Goal: Transaction & Acquisition: Purchase product/service

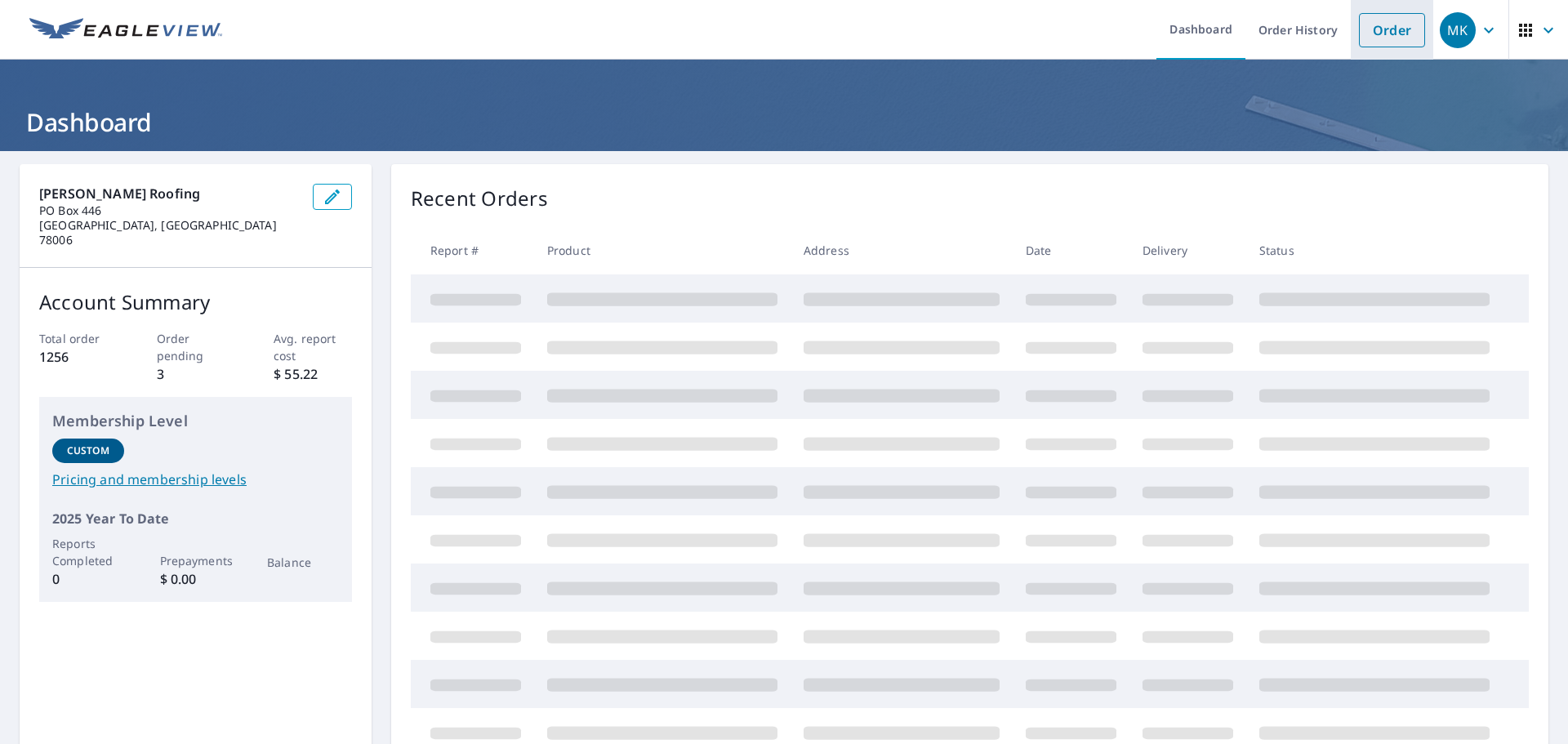
click at [1385, 40] on link "Order" at bounding box center [1391, 30] width 66 height 35
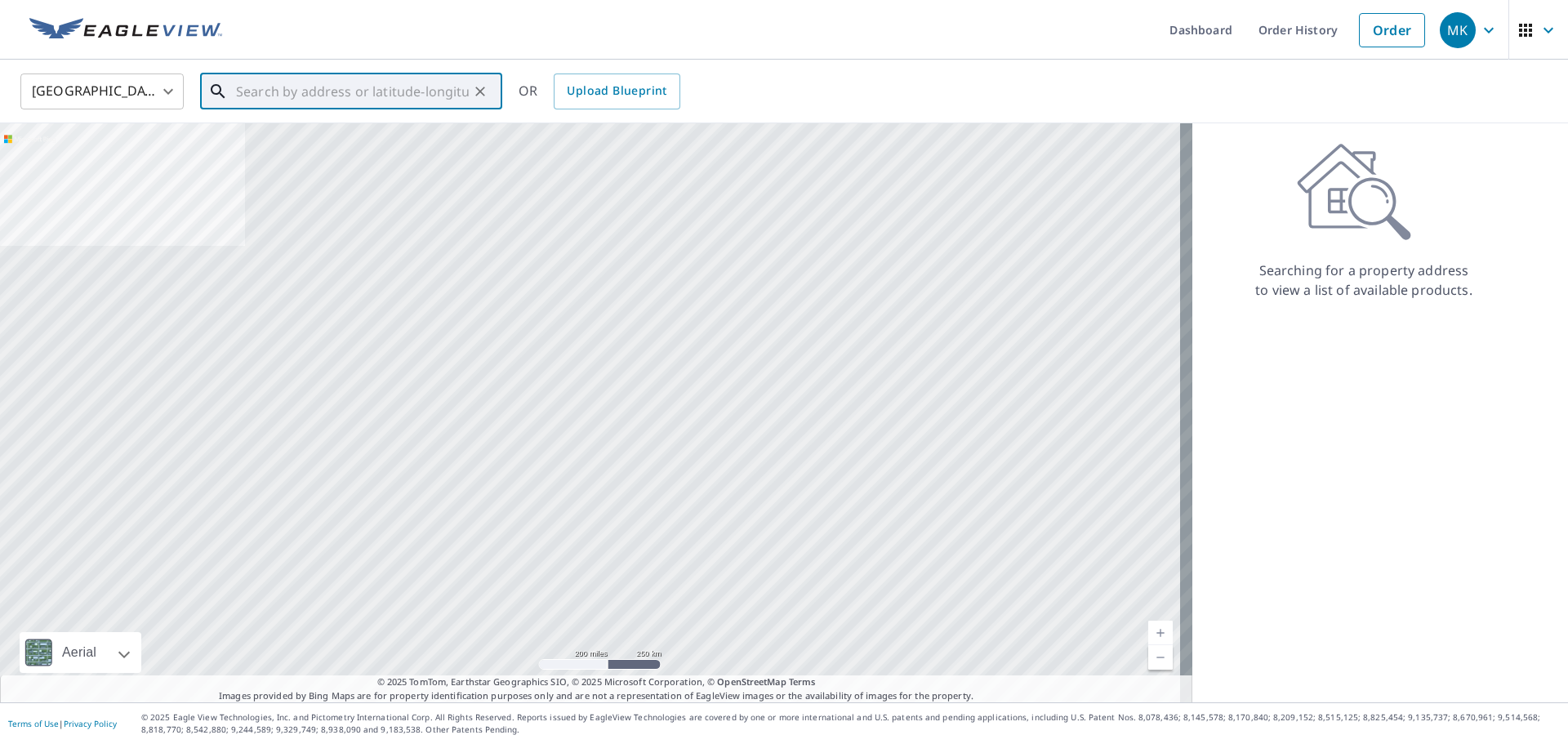
click at [387, 81] on input "text" at bounding box center [352, 92] width 233 height 45
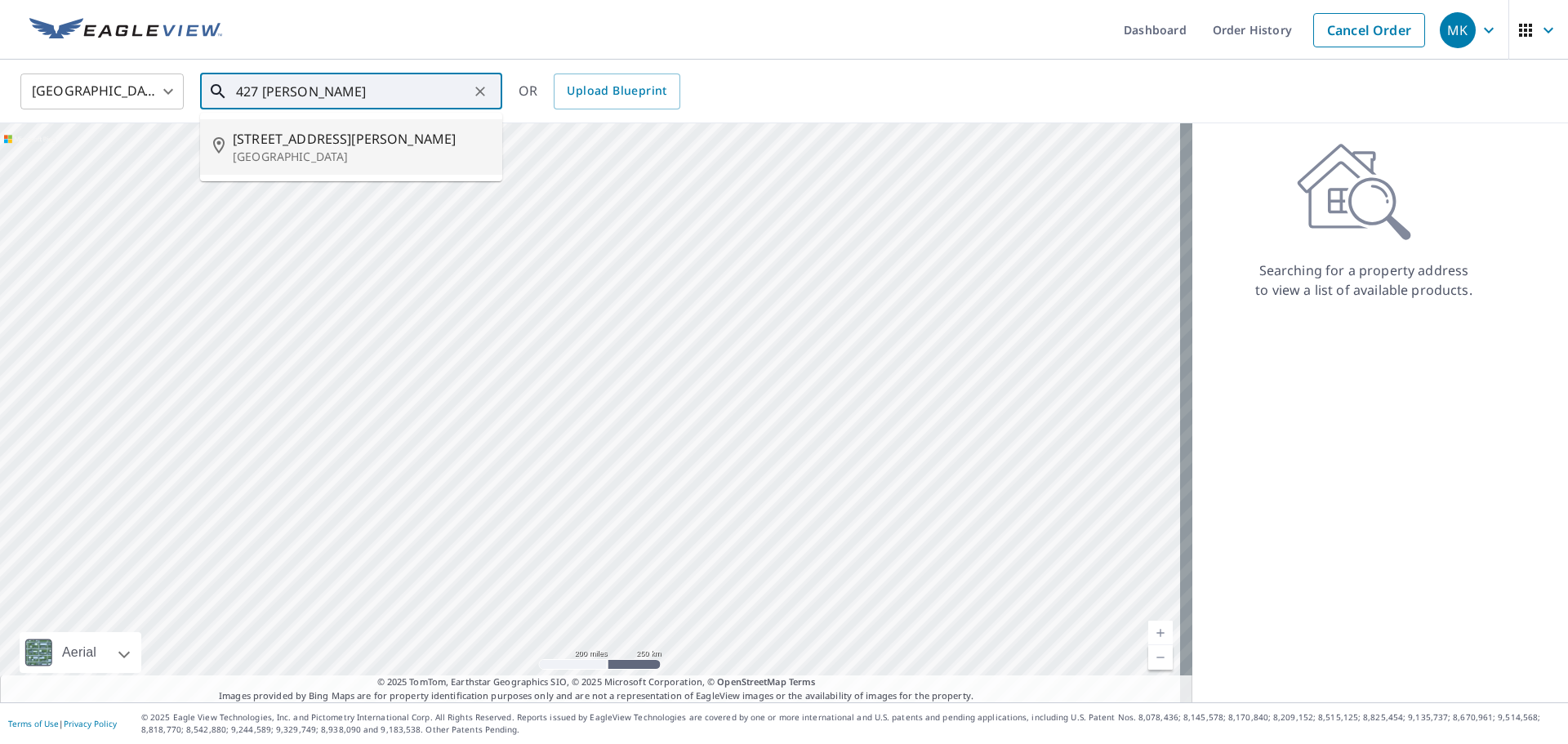
click at [363, 145] on span "[STREET_ADDRESS][PERSON_NAME]" at bounding box center [361, 139] width 256 height 20
type input "[STREET_ADDRESS][PERSON_NAME]"
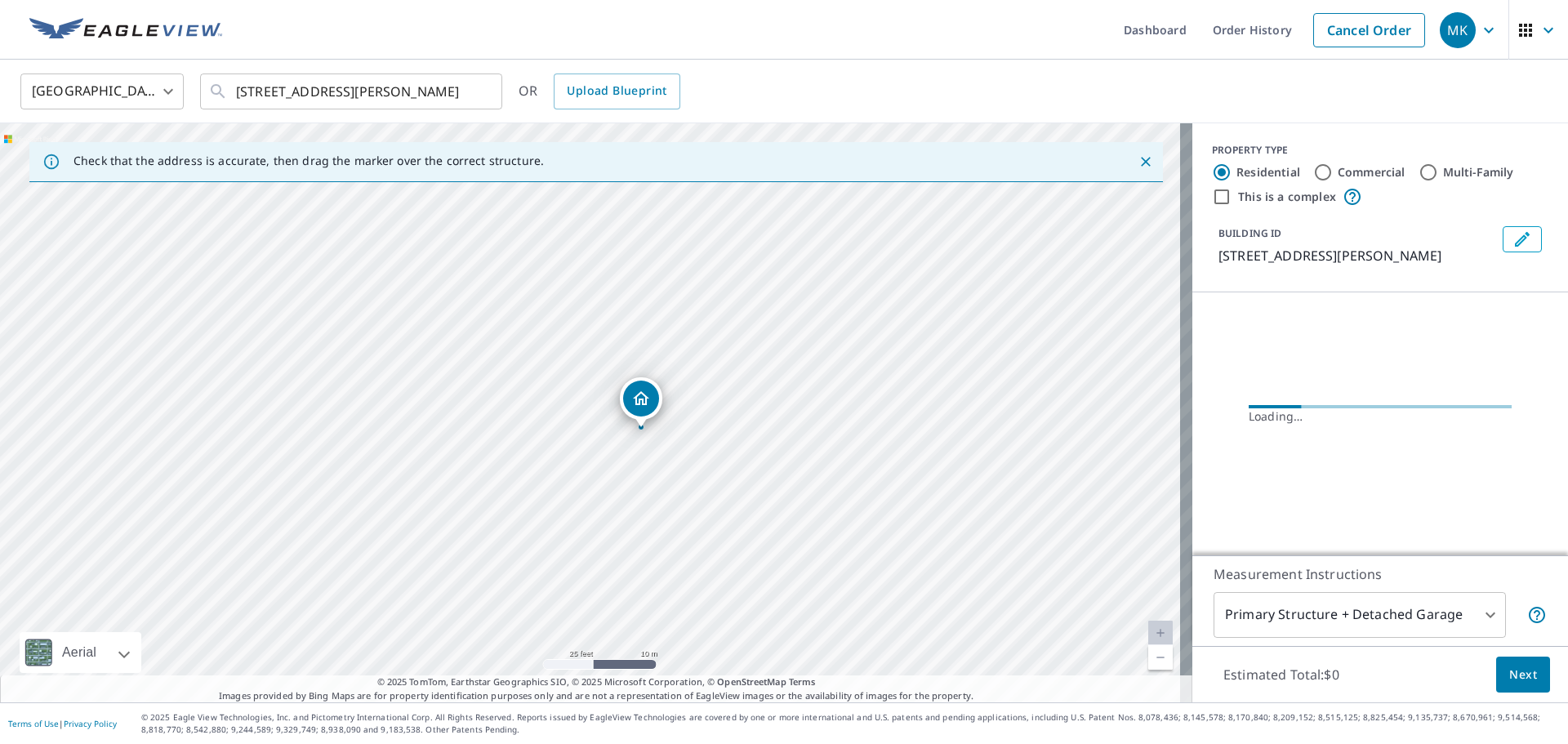
drag, startPoint x: 624, startPoint y: 386, endPoint x: 643, endPoint y: 405, distance: 26.9
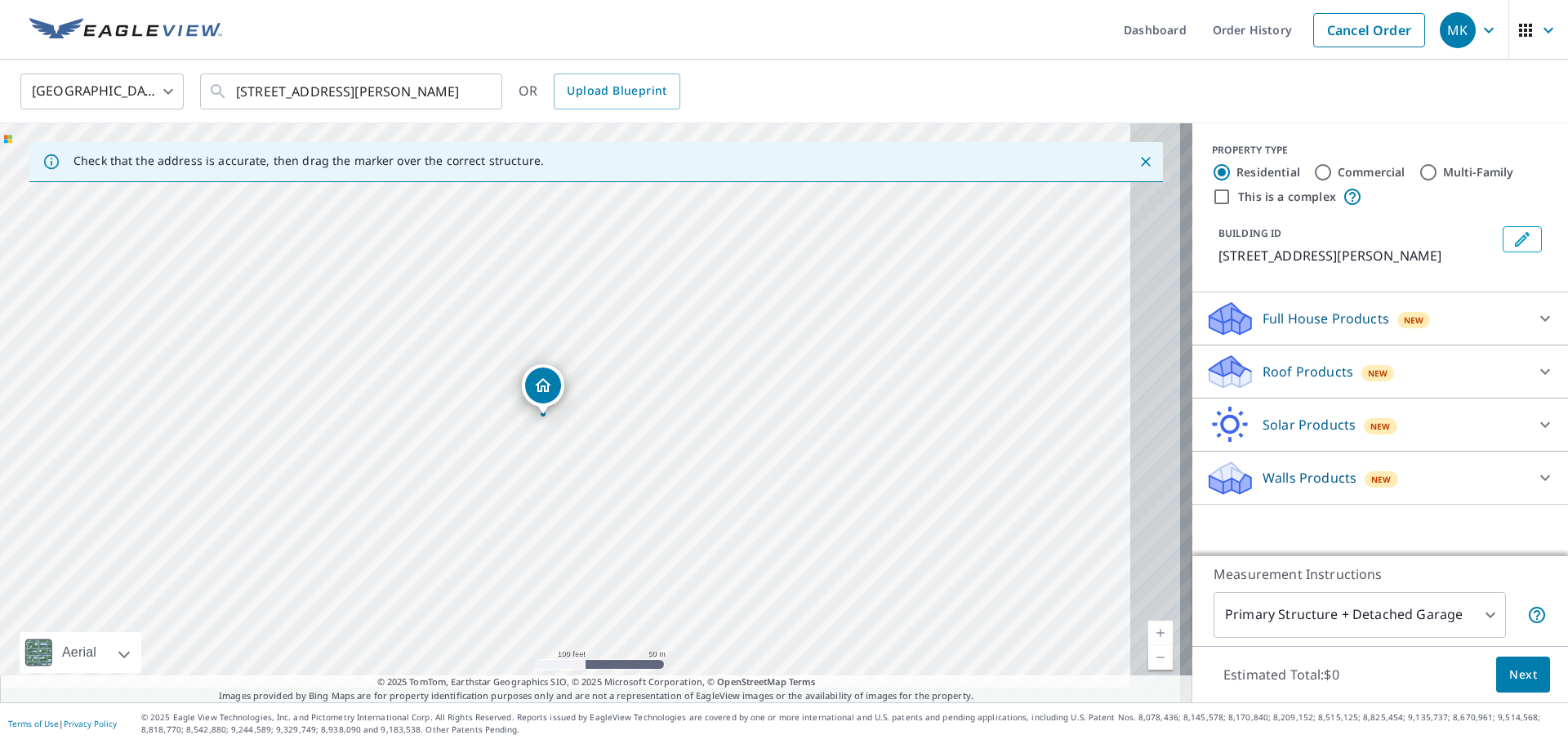
drag, startPoint x: 728, startPoint y: 525, endPoint x: 568, endPoint y: 444, distance: 179.3
click at [594, 466] on div "[STREET_ADDRESS][PERSON_NAME]" at bounding box center [596, 412] width 1192 height 579
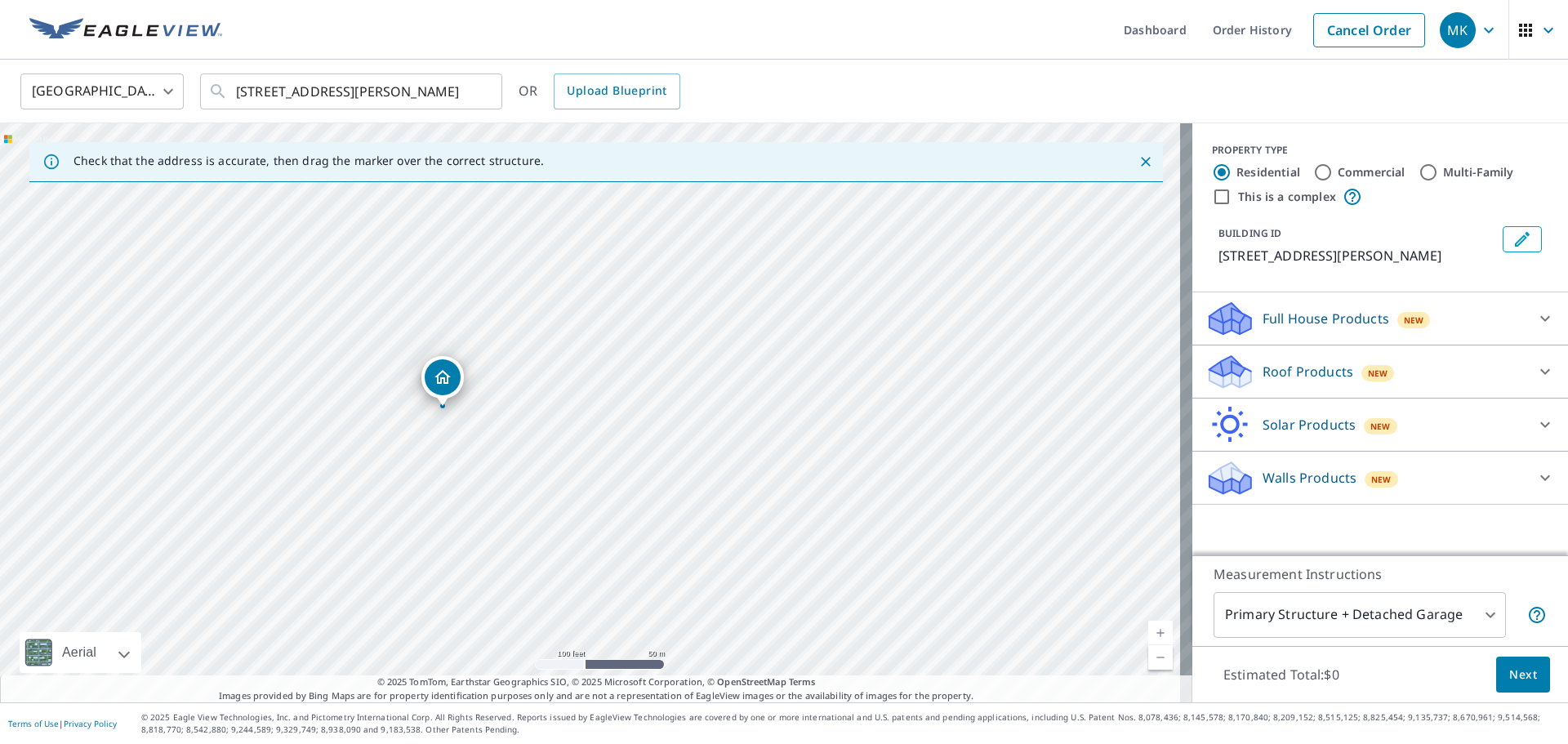
drag, startPoint x: 502, startPoint y: 370, endPoint x: 419, endPoint y: 370, distance: 83.0
click at [419, 370] on div "[STREET_ADDRESS][PERSON_NAME]" at bounding box center [596, 412] width 1192 height 579
drag, startPoint x: 456, startPoint y: 382, endPoint x: 606, endPoint y: 459, distance: 168.6
click at [1397, 329] on div "New" at bounding box center [1414, 320] width 34 height 17
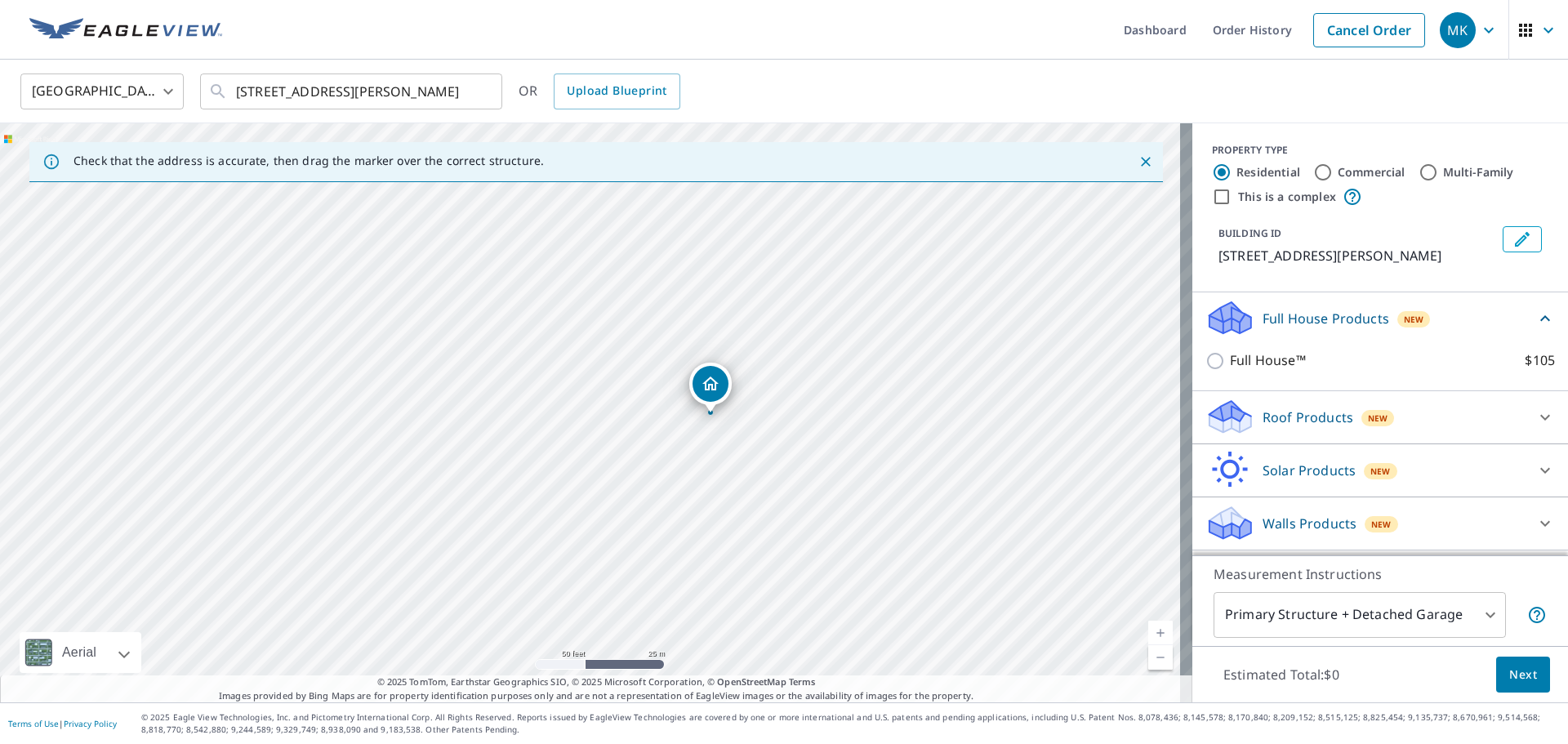
click at [1353, 329] on p "Full House Products" at bounding box center [1325, 319] width 126 height 20
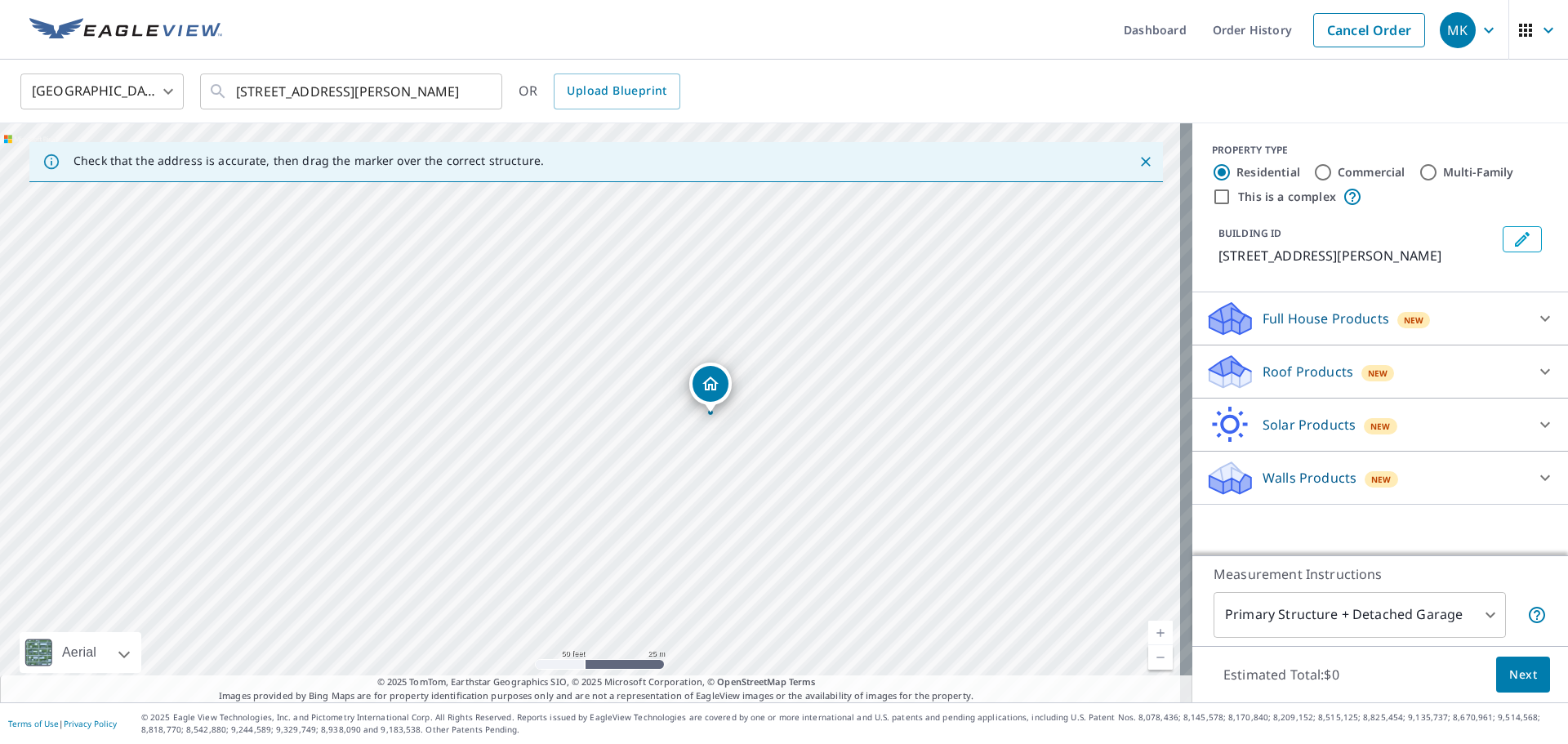
click at [1316, 382] on p "Roof Products" at bounding box center [1308, 372] width 91 height 20
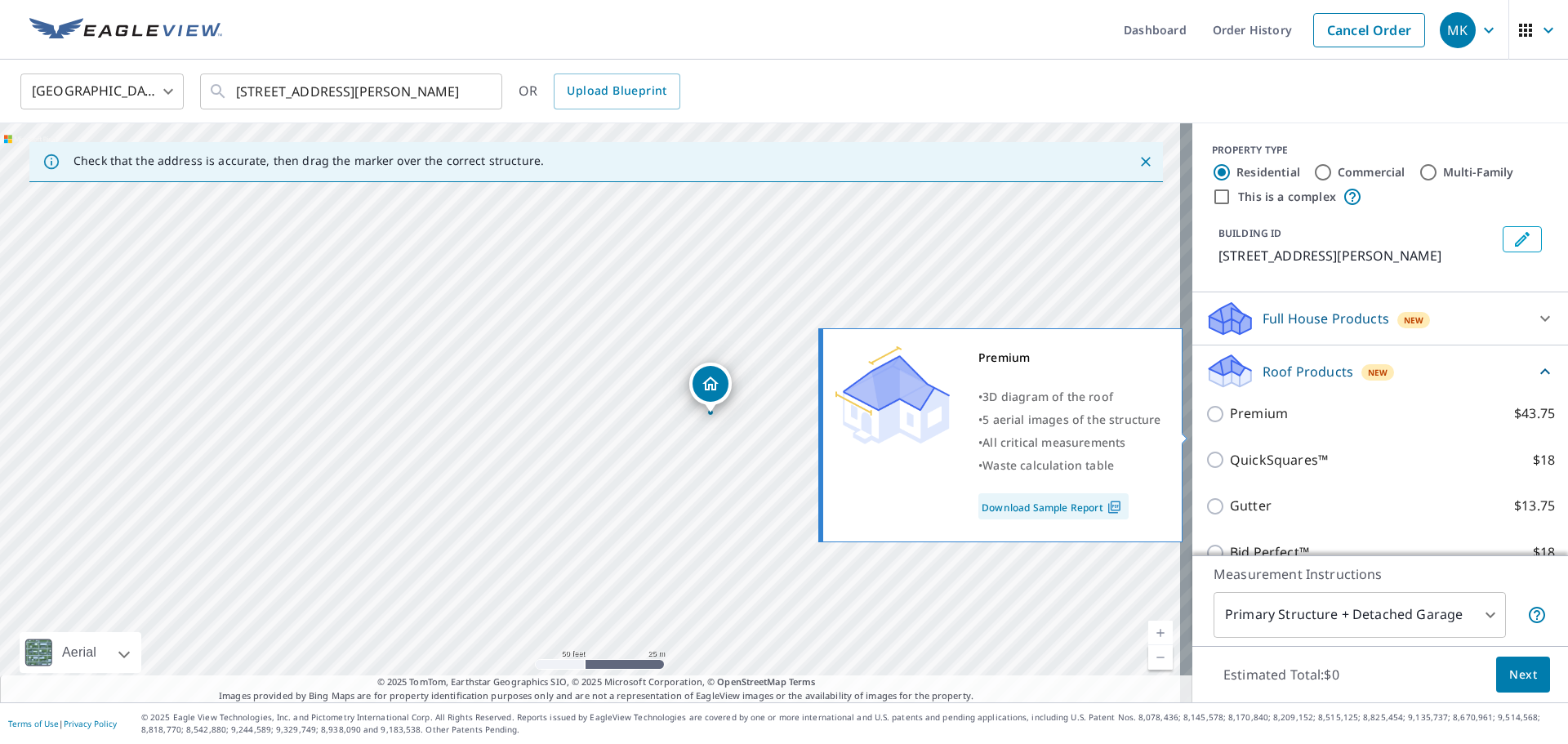
click at [1260, 424] on p "Premium" at bounding box center [1258, 413] width 58 height 21
click at [1230, 424] on input "Premium $43.75" at bounding box center [1217, 414] width 25 height 20
checkbox input "true"
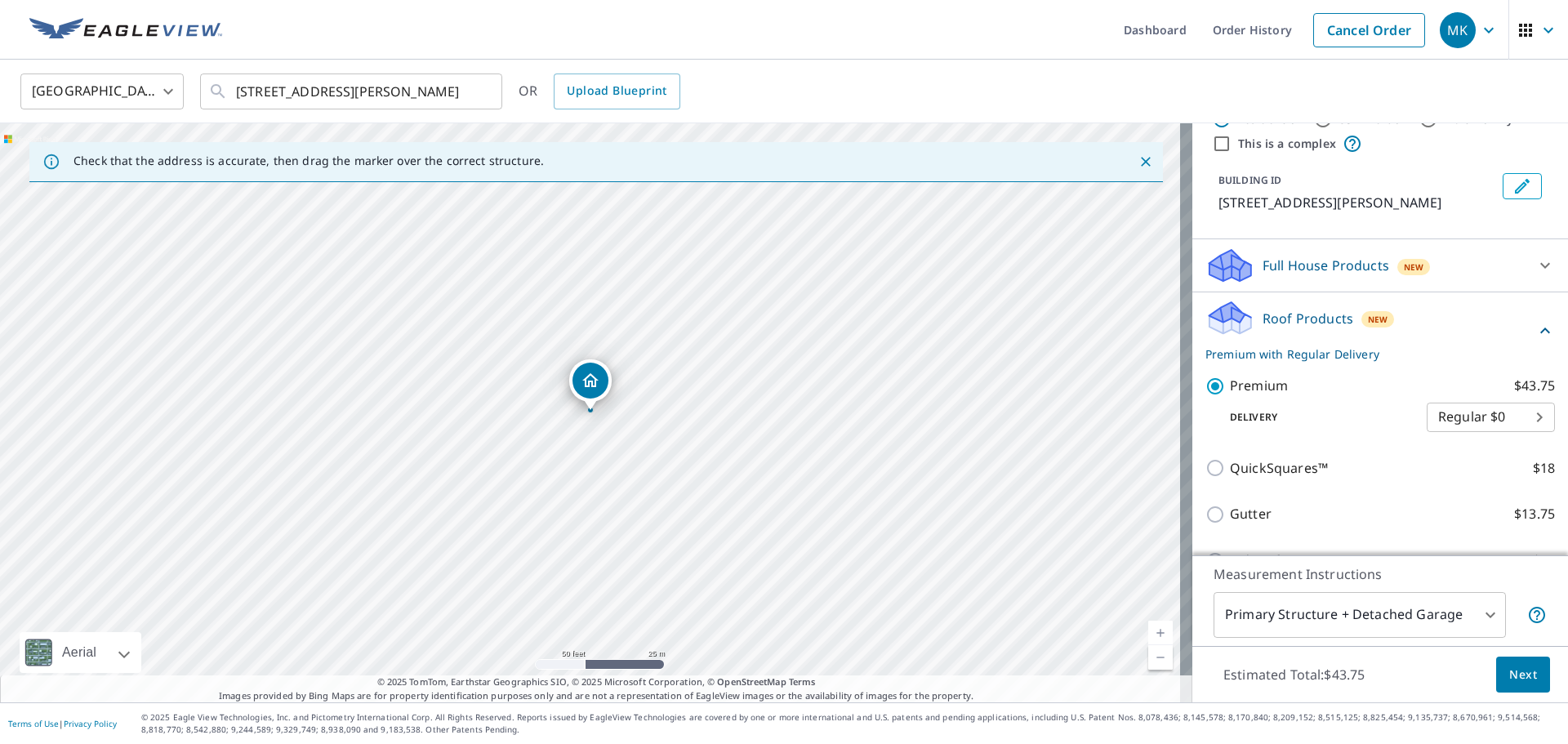
scroll to position [82, 0]
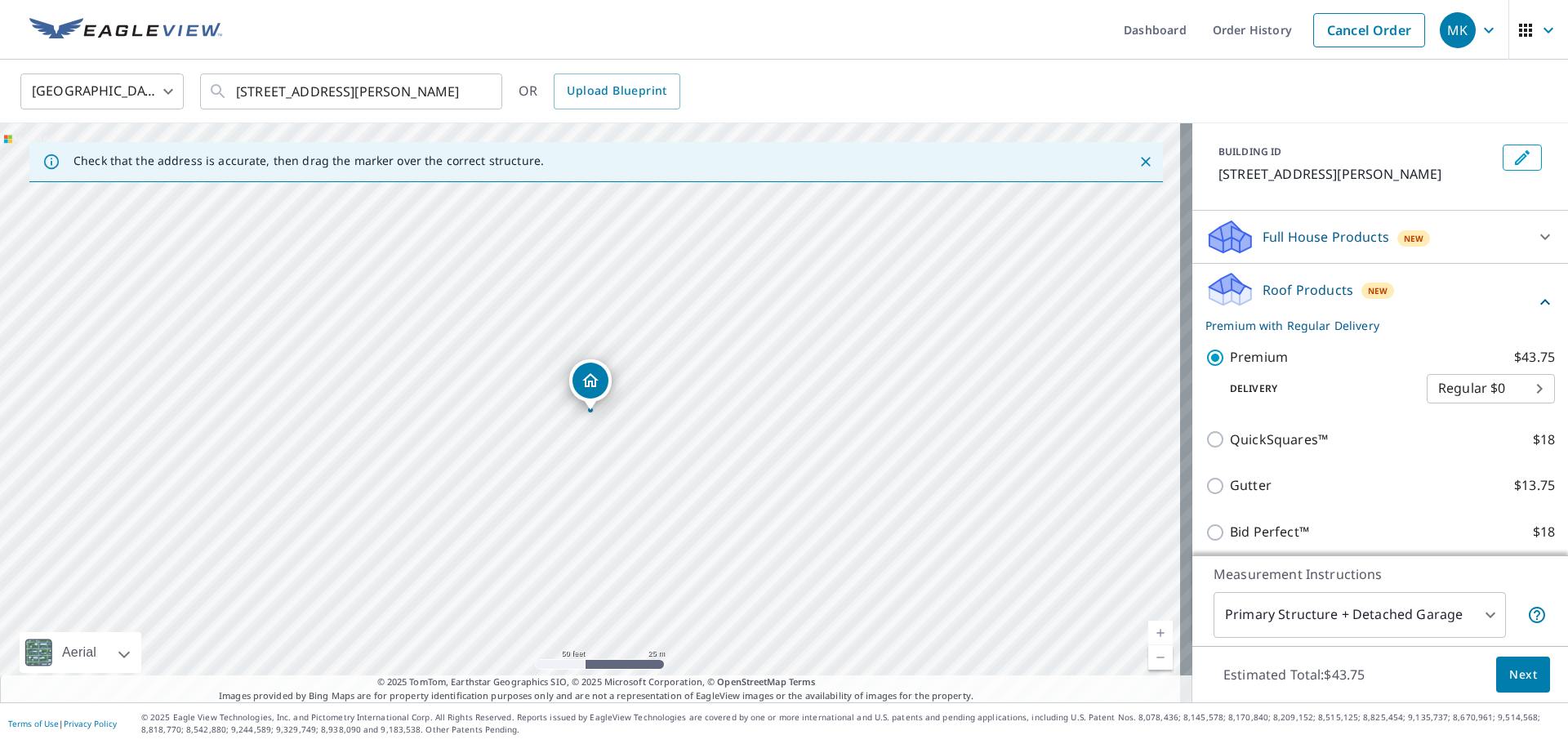
click at [1473, 428] on body "MK MK Dashboard Order History Cancel Order MK [GEOGRAPHIC_DATA] [GEOGRAPHIC_DAT…" at bounding box center [784, 372] width 1568 height 744
click at [1288, 399] on div at bounding box center [784, 372] width 1568 height 744
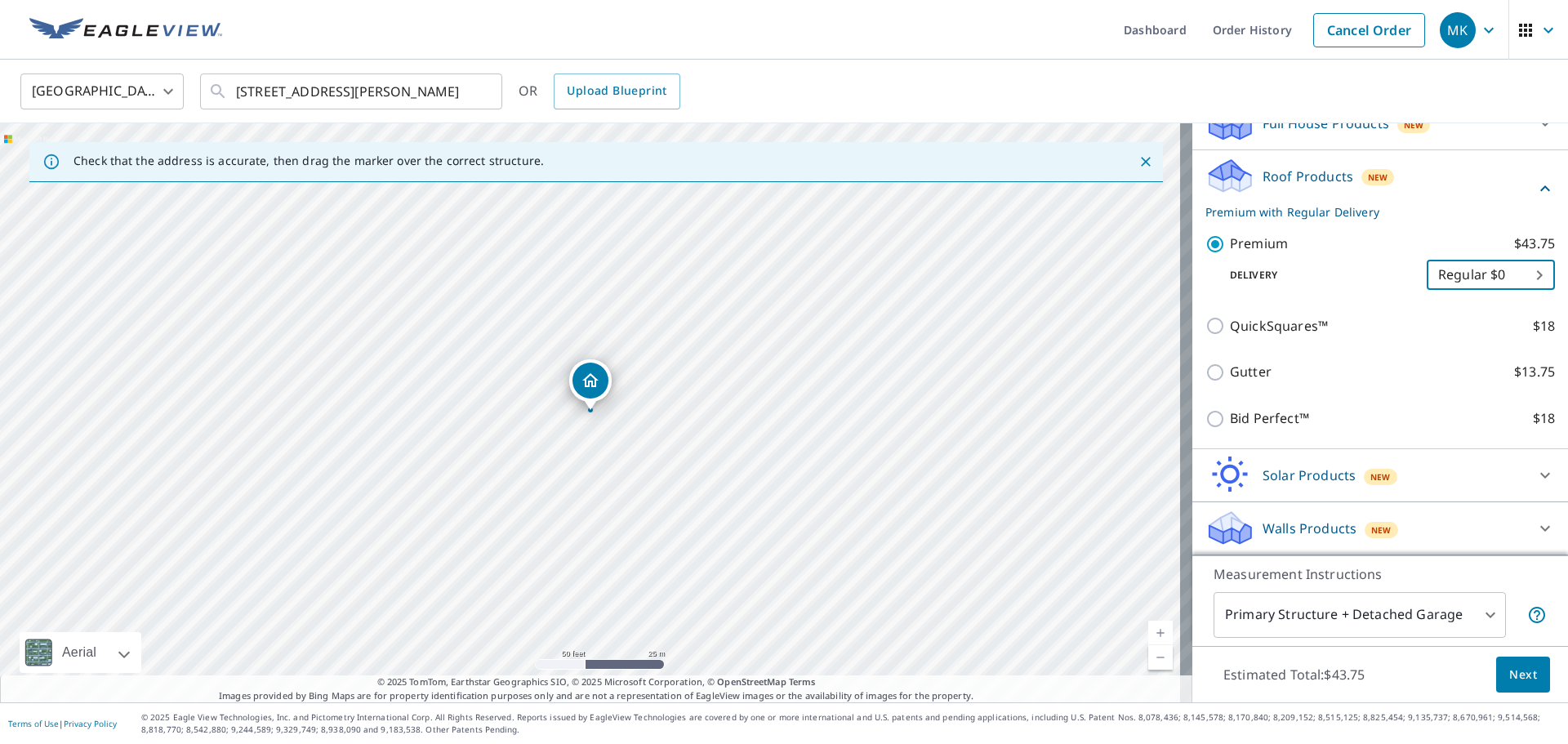
scroll to position [215, 0]
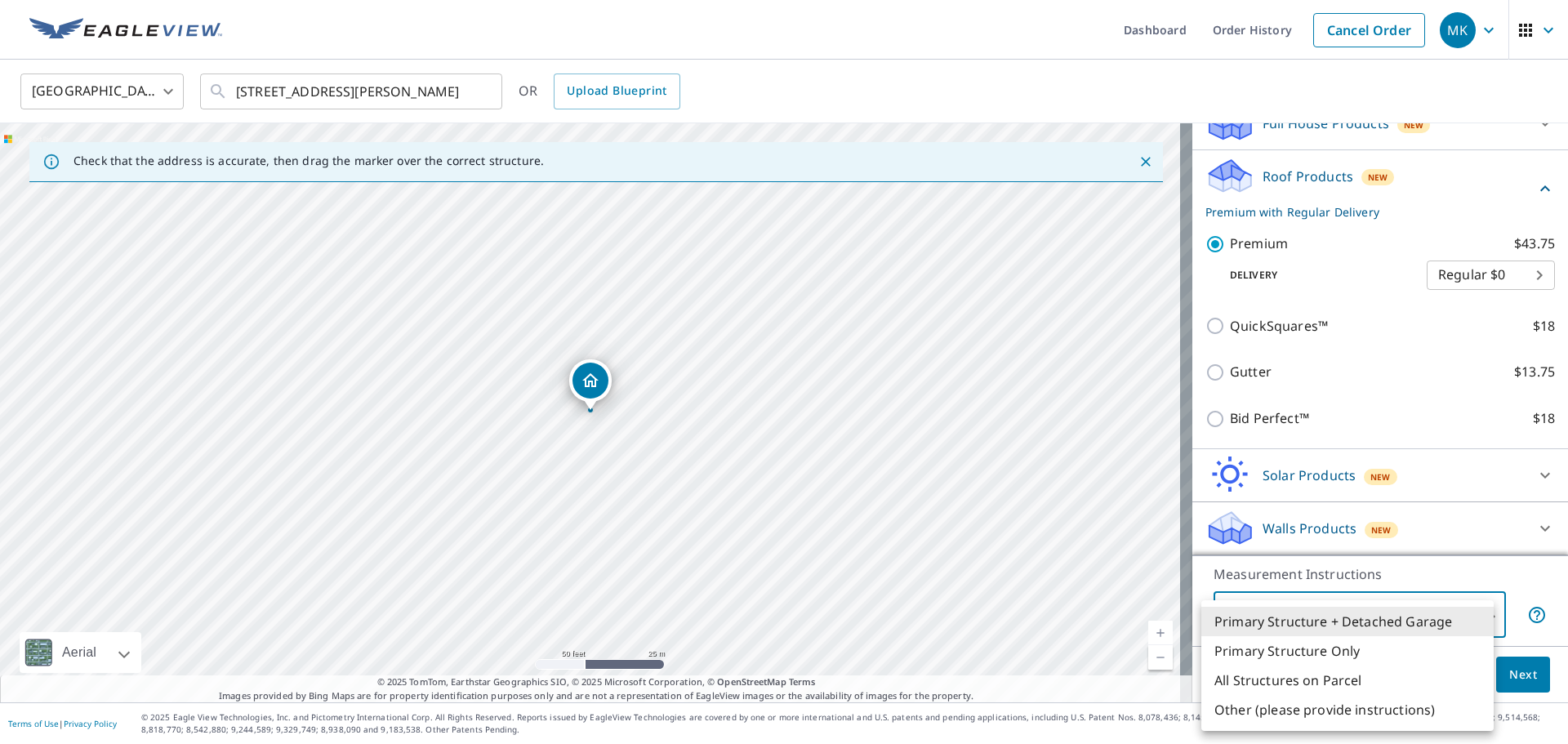
click at [1439, 615] on body "MK MK Dashboard Order History Cancel Order MK [GEOGRAPHIC_DATA] [GEOGRAPHIC_DAT…" at bounding box center [784, 372] width 1568 height 744
click at [1431, 581] on div at bounding box center [784, 372] width 1568 height 744
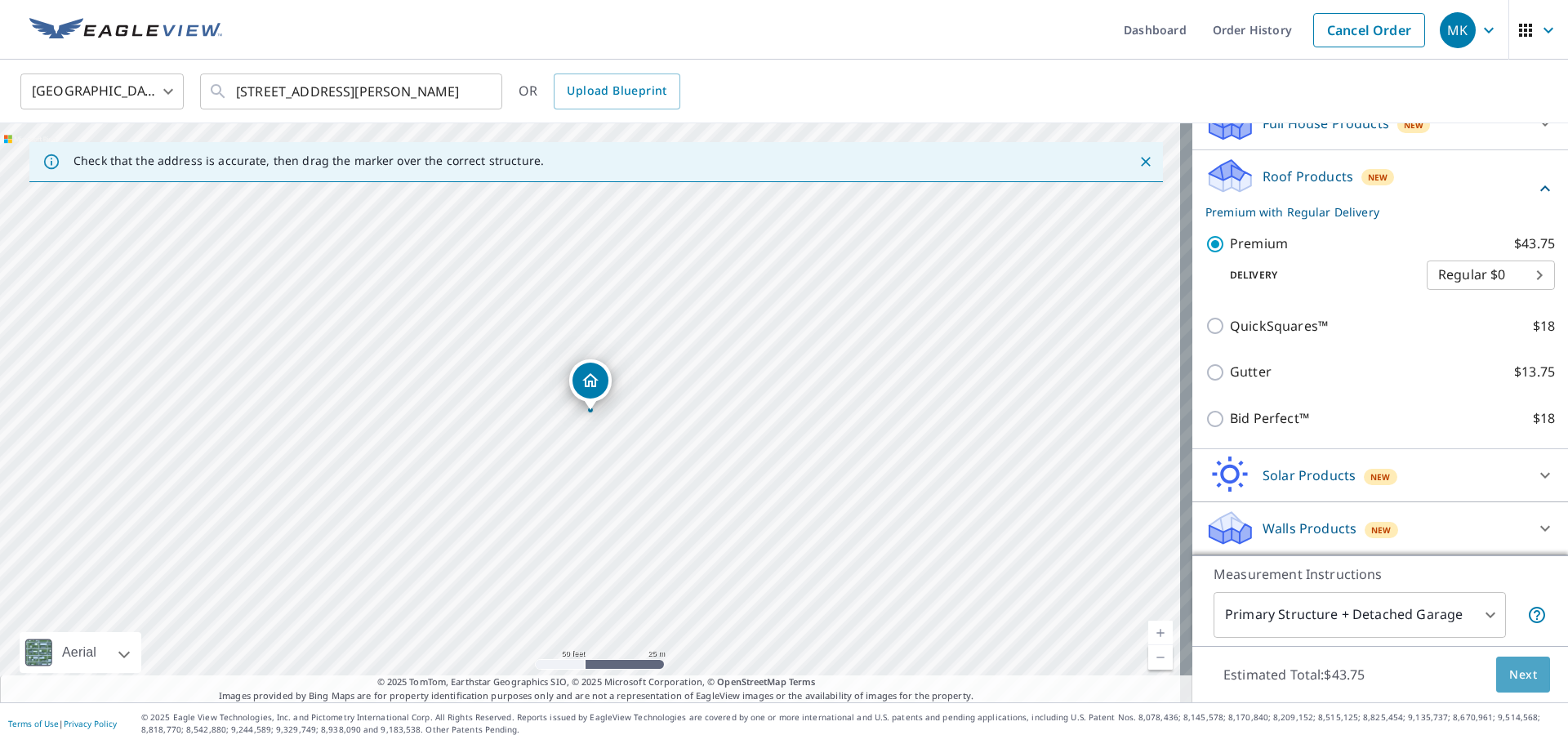
click at [1509, 670] on span "Next" at bounding box center [1523, 675] width 28 height 21
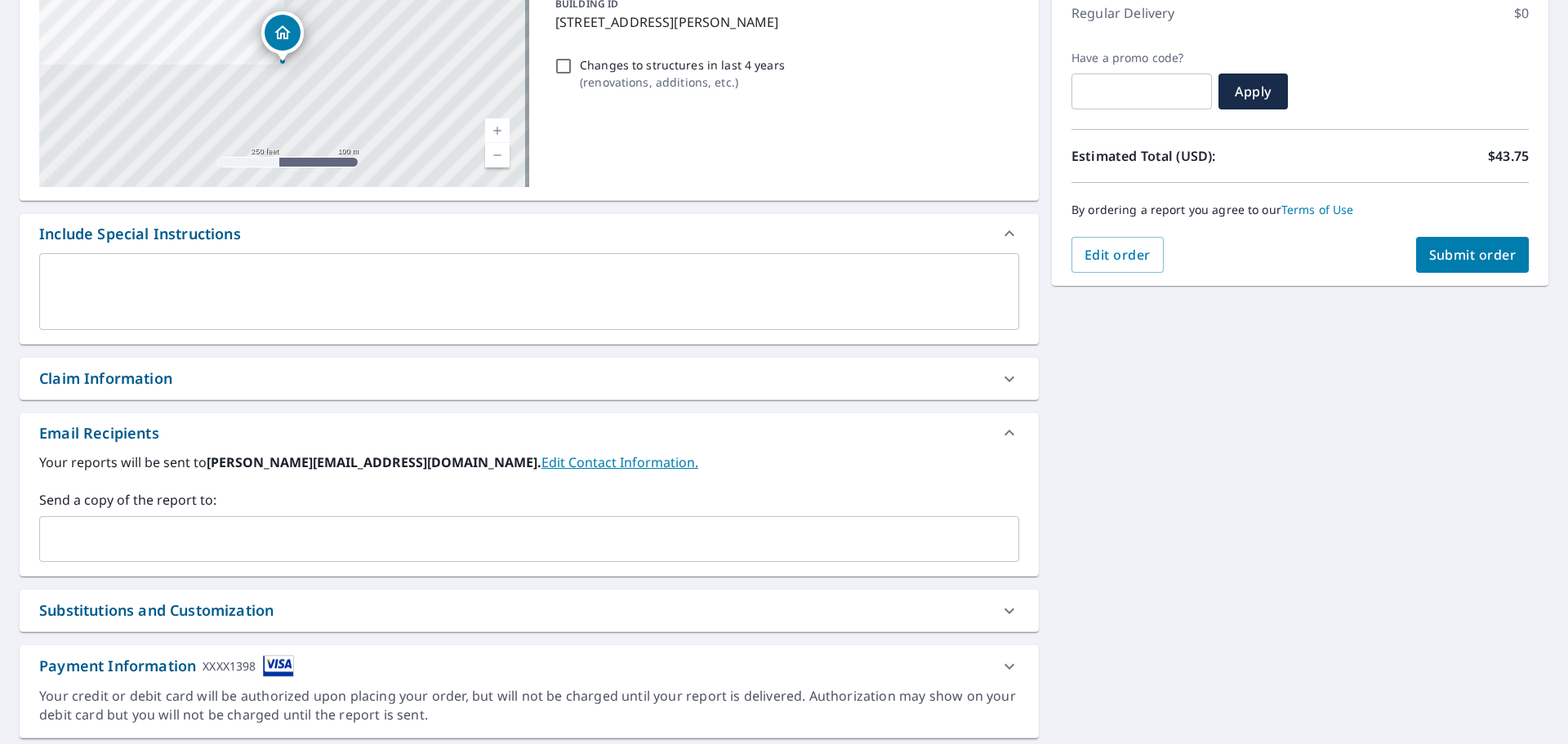
scroll to position [245, 0]
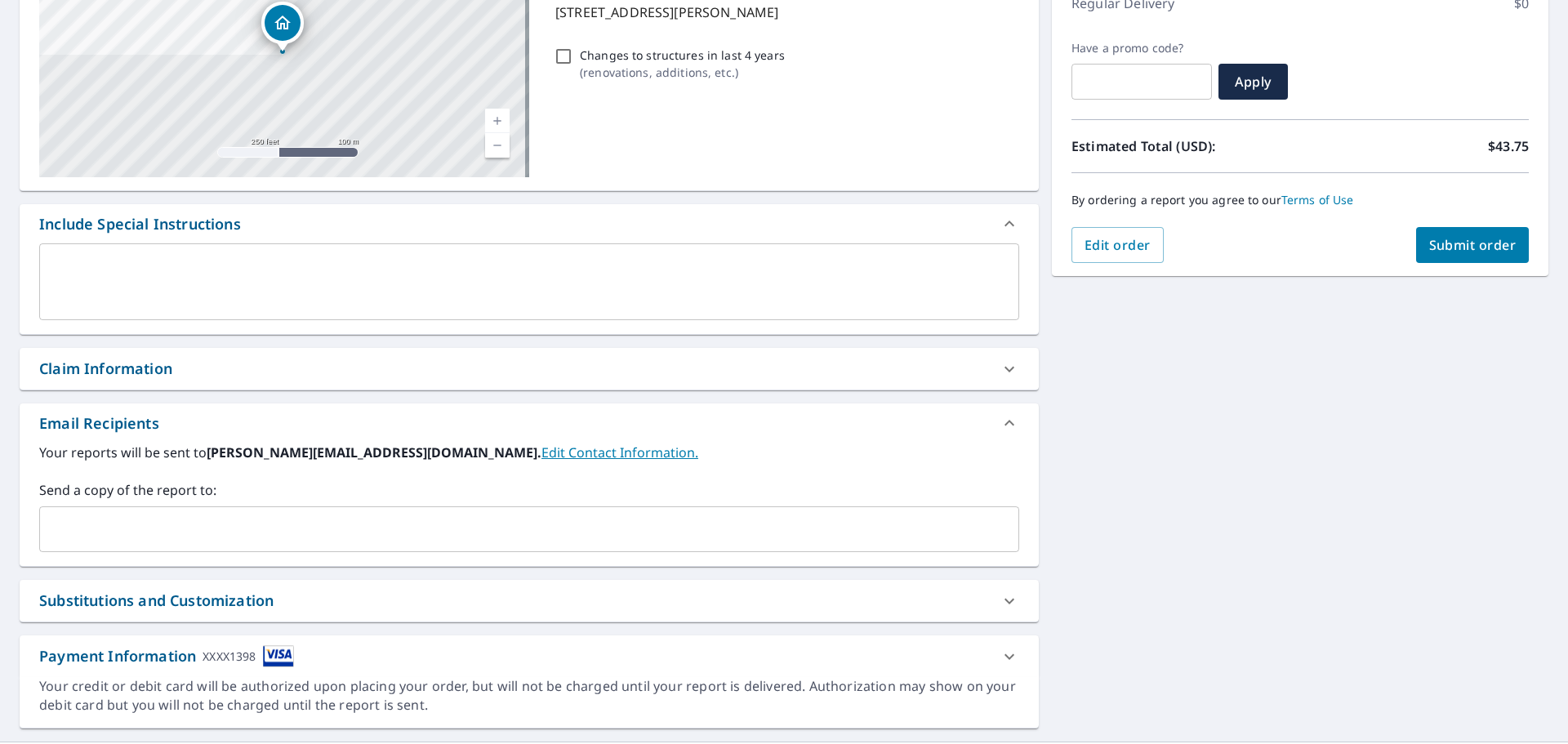
drag, startPoint x: 154, startPoint y: 500, endPoint x: 158, endPoint y: 515, distance: 15.5
click at [154, 501] on div "Send a copy of the report to: ​" at bounding box center [530, 516] width 980 height 72
drag, startPoint x: 158, startPoint y: 515, endPoint x: 172, endPoint y: 520, distance: 14.9
click at [159, 515] on input "text" at bounding box center [517, 529] width 941 height 31
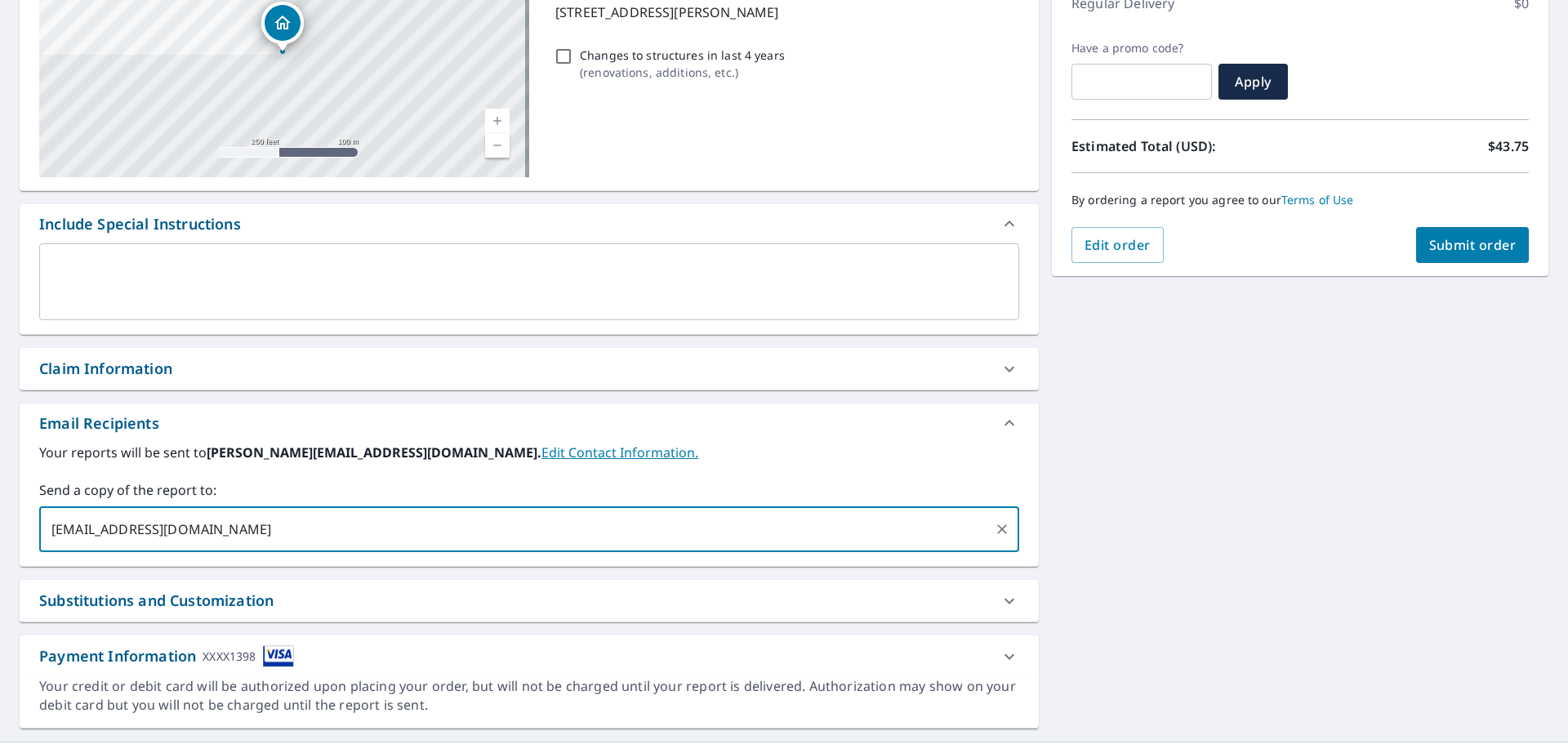
type input "[EMAIL_ADDRESS][DOMAIN_NAME]"
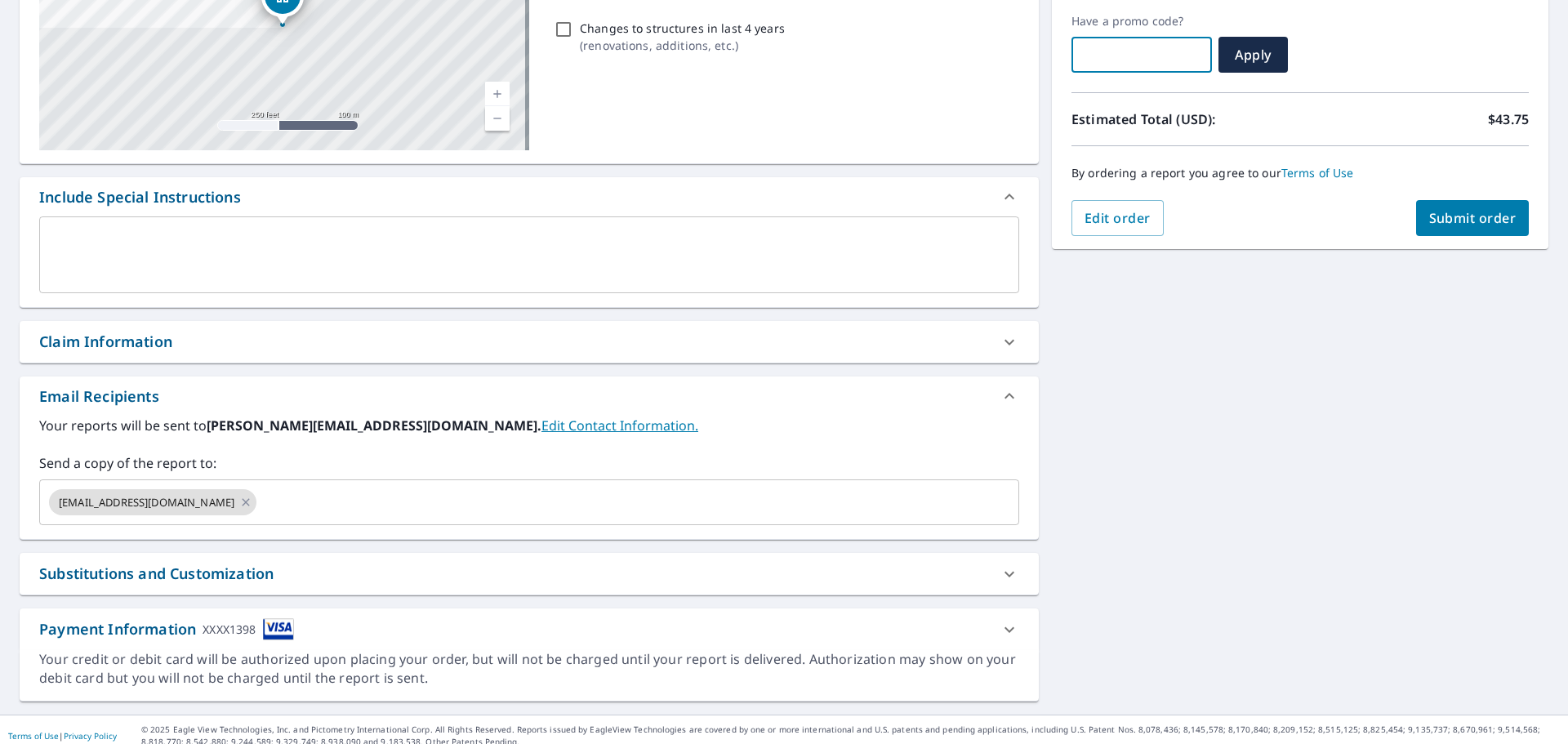
scroll to position [284, 0]
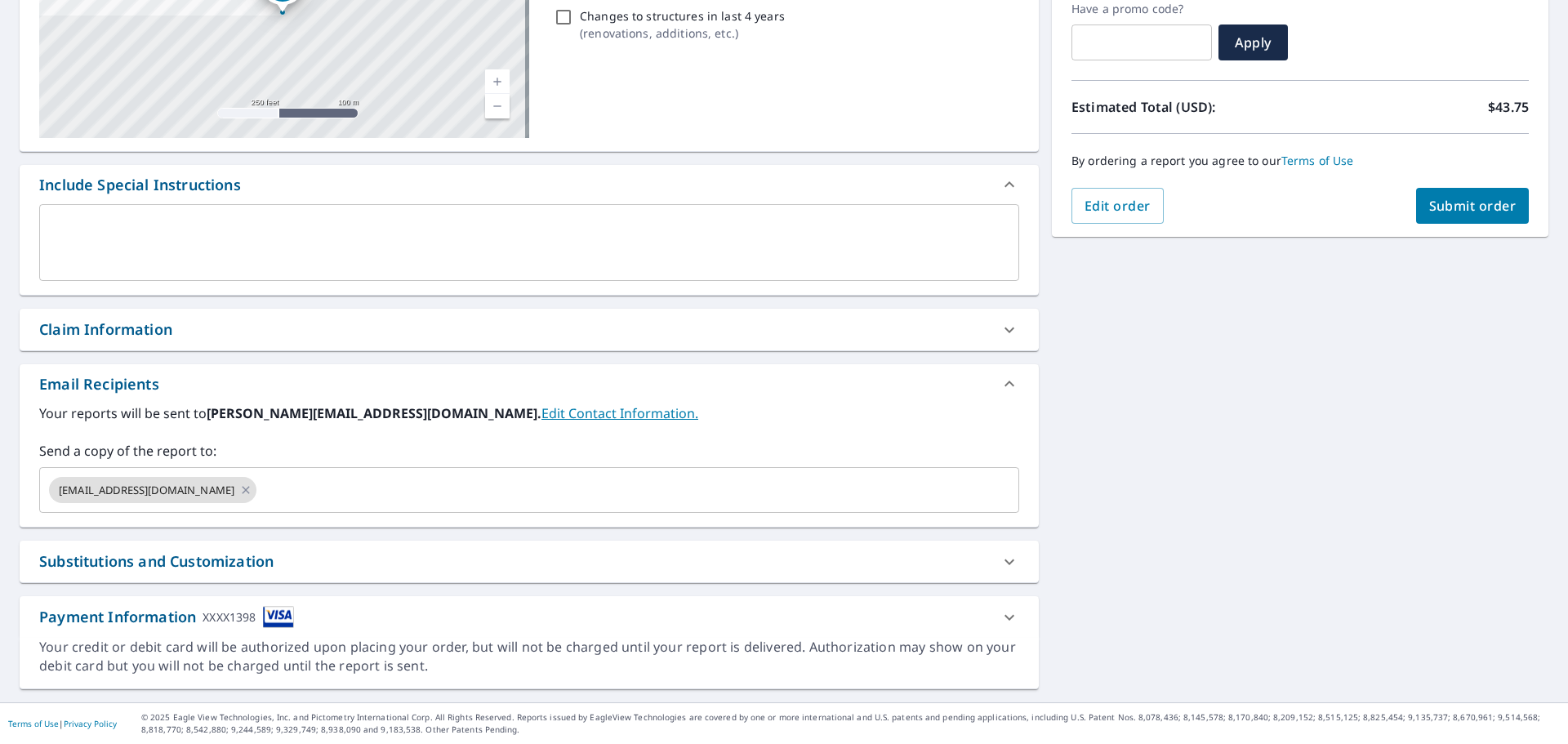
click at [1206, 544] on div "[STREET_ADDRESS][PERSON_NAME] Aerial Road A standard road map Aerial A detailed…" at bounding box center [784, 284] width 1568 height 836
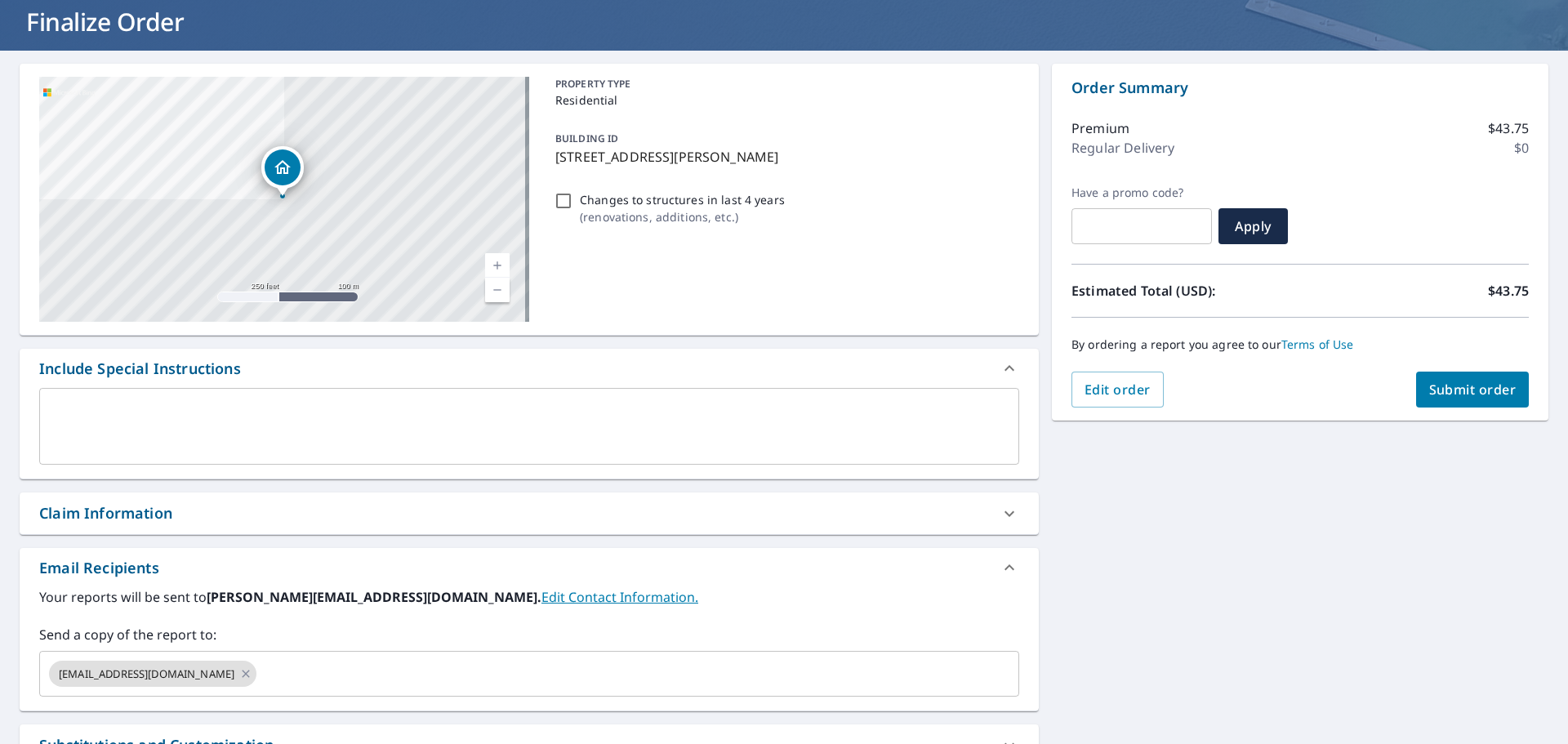
scroll to position [0, 0]
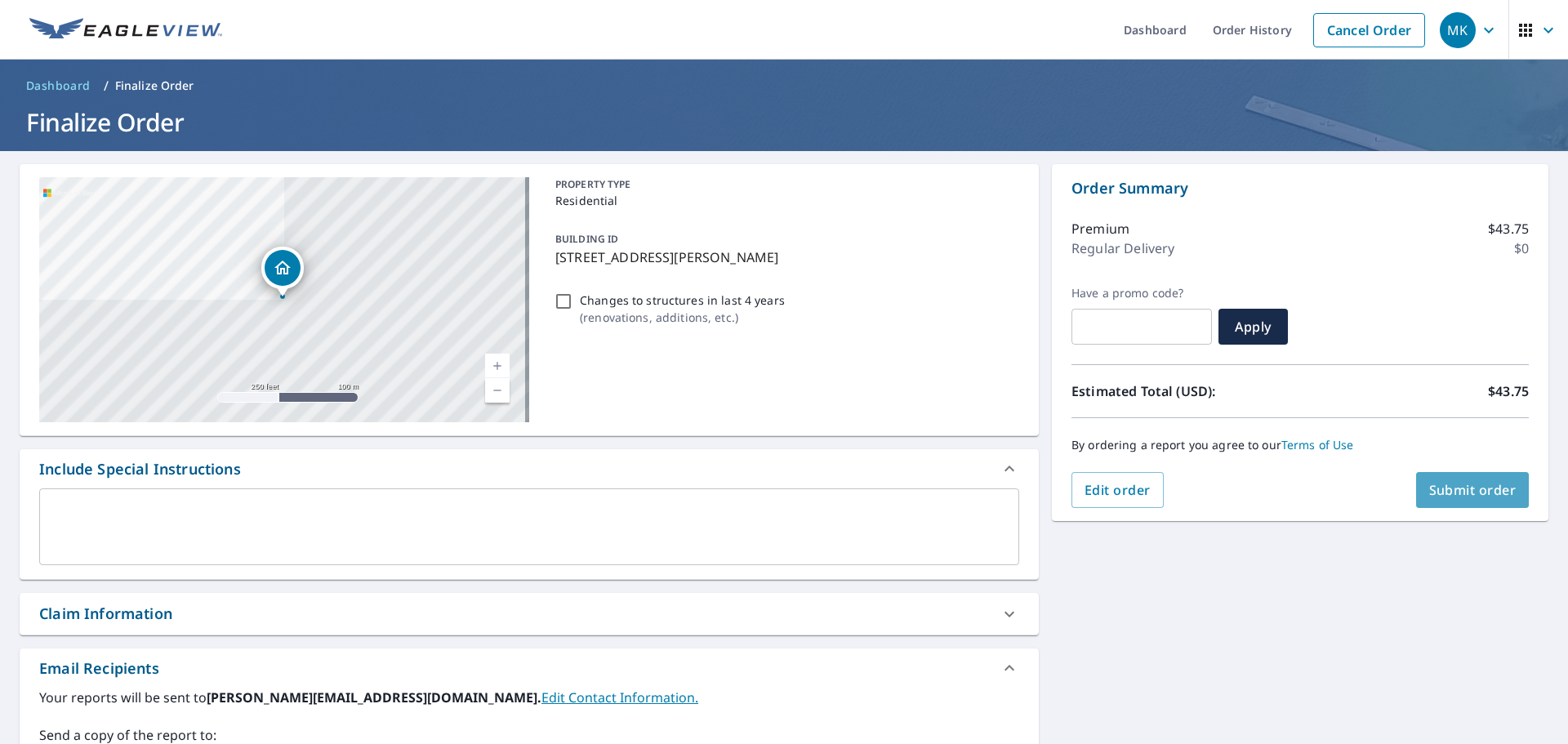
click at [1416, 484] on button "Submit order" at bounding box center [1472, 490] width 113 height 36
